Goal: Task Accomplishment & Management: Manage account settings

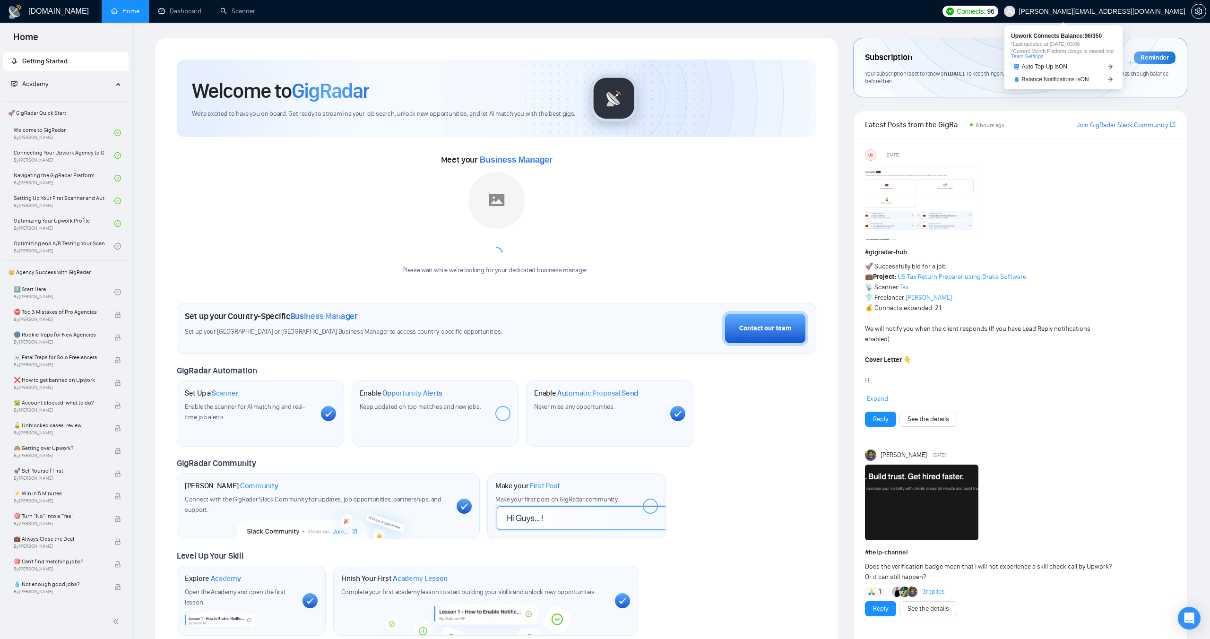
click at [985, 14] on span "Connects:" at bounding box center [971, 11] width 28 height 10
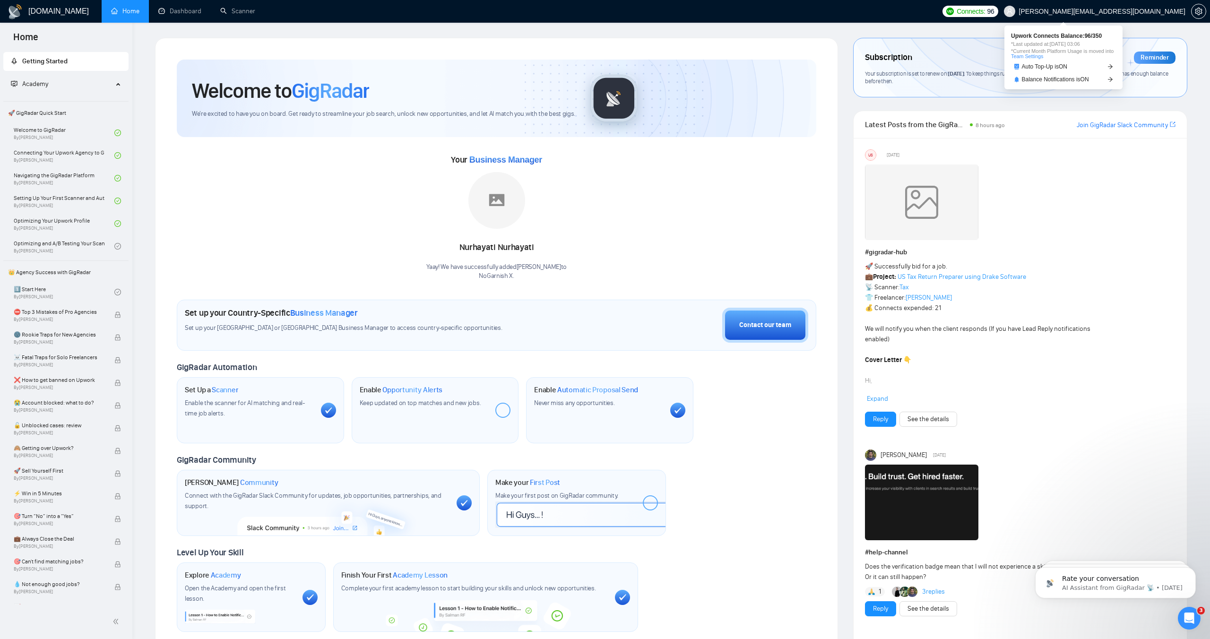
click at [985, 9] on span "Connects:" at bounding box center [971, 11] width 28 height 10
click at [994, 10] on span "Connects: 96" at bounding box center [975, 11] width 37 height 10
click at [1084, 33] on span "Upwork Connects Balance: 96 / 350" at bounding box center [1063, 36] width 105 height 6
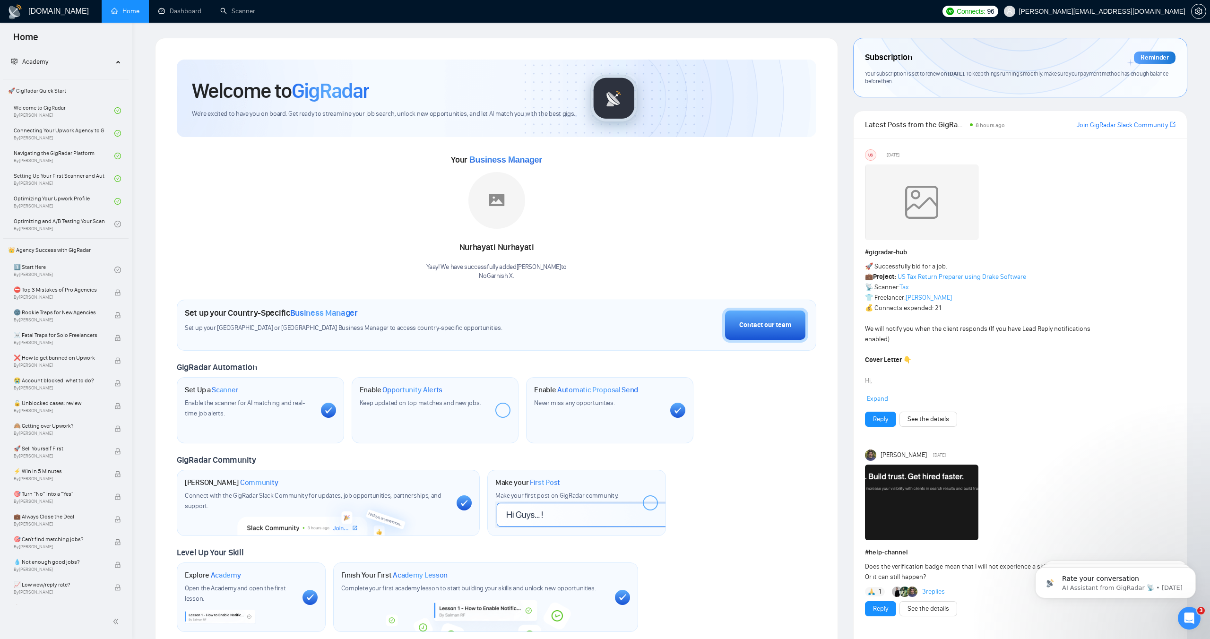
scroll to position [24, 0]
click at [182, 15] on link "Dashboard" at bounding box center [179, 11] width 43 height 8
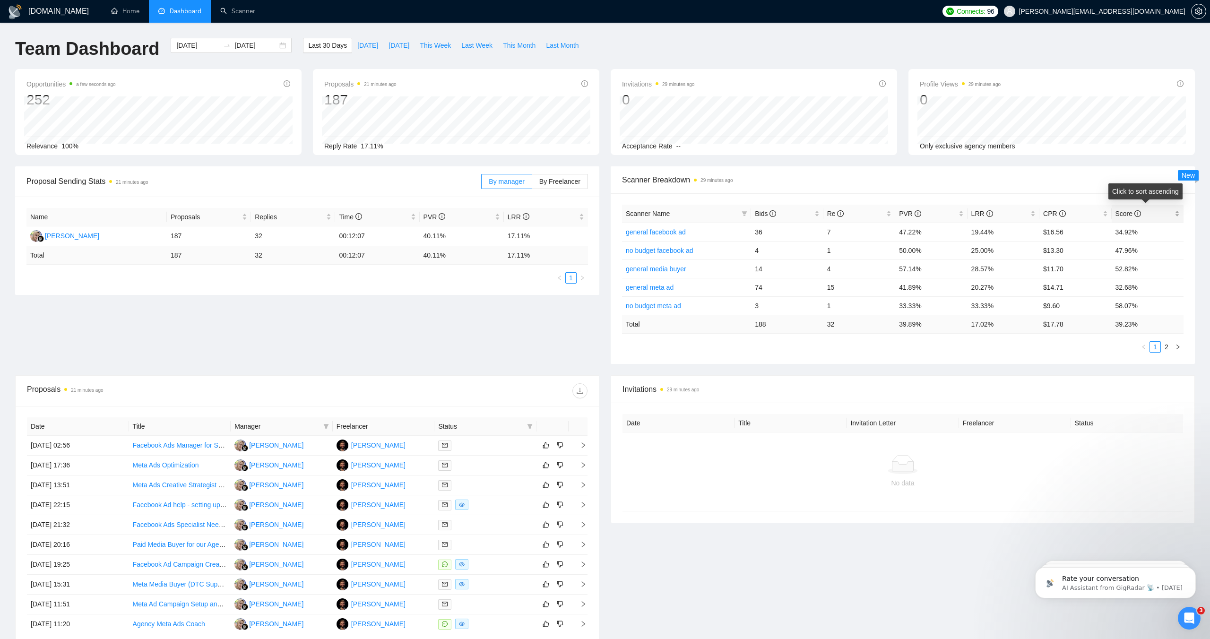
click at [1179, 212] on div "Score" at bounding box center [1147, 213] width 65 height 10
click at [976, 214] on span "LRR" at bounding box center [982, 214] width 22 height 8
click at [1048, 214] on span "CPR" at bounding box center [1054, 214] width 22 height 8
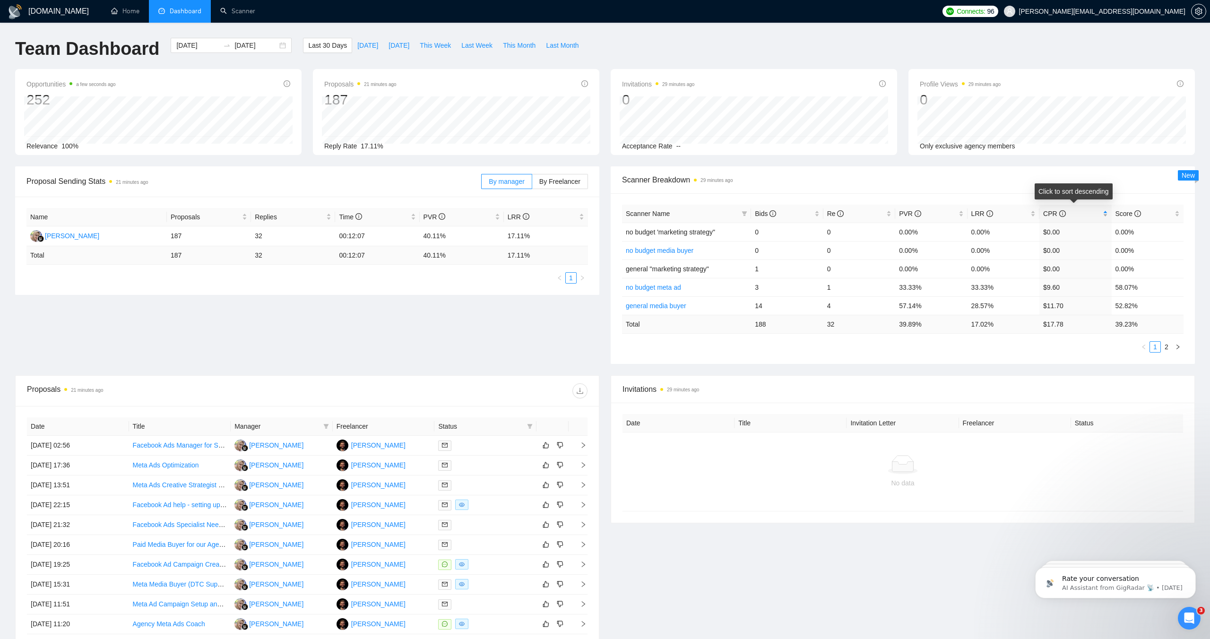
click at [1048, 214] on span "CPR" at bounding box center [1054, 214] width 22 height 8
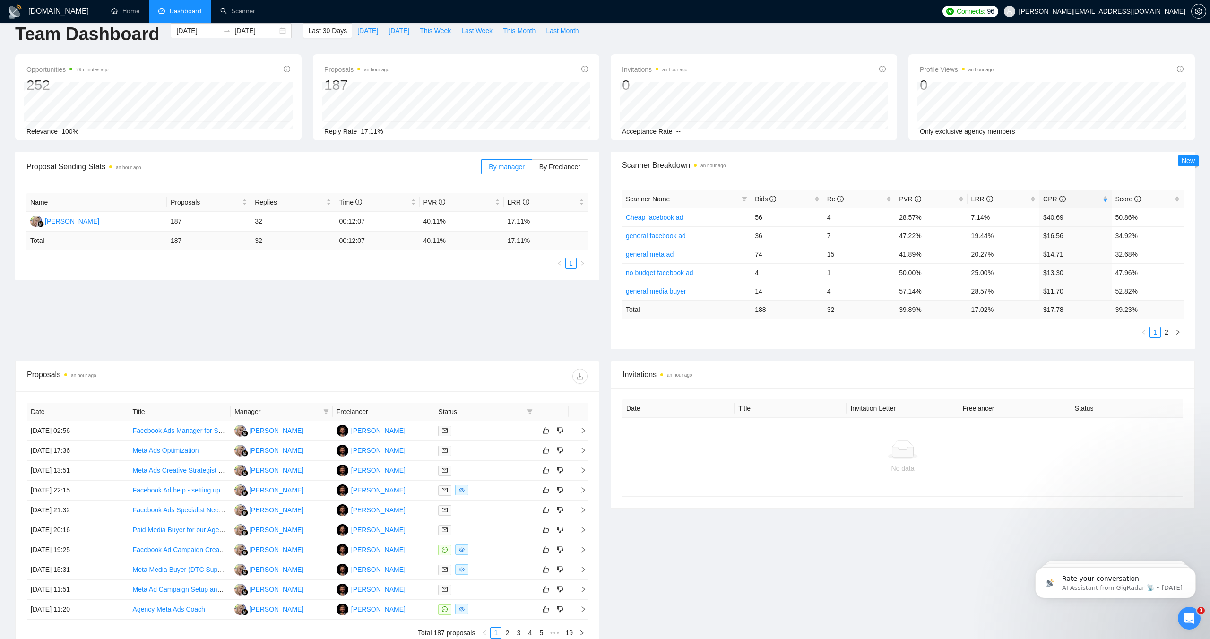
scroll to position [22, 0]
